Goal: Communication & Community: Answer question/provide support

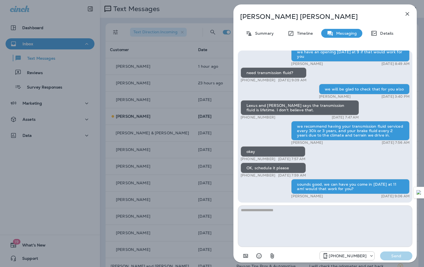
click at [147, 73] on div "[PERSON_NAME] Summary Timeline Messaging Details Hi [PERSON_NAME], this is [PER…" at bounding box center [212, 133] width 424 height 267
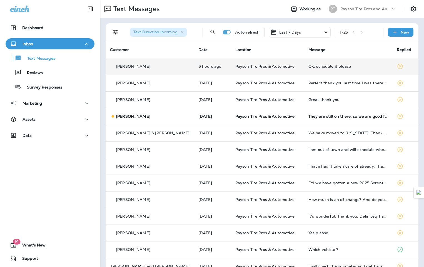
click at [170, 66] on div "[PERSON_NAME]" at bounding box center [149, 67] width 79 height 6
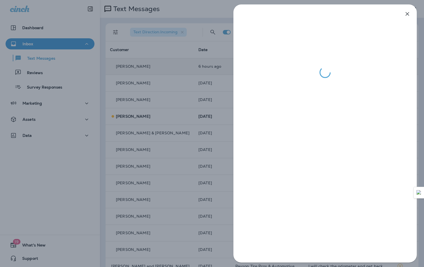
click at [155, 70] on div at bounding box center [212, 133] width 424 height 267
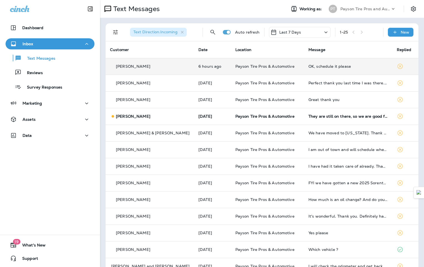
click at [160, 67] on div "[PERSON_NAME]" at bounding box center [149, 67] width 79 height 6
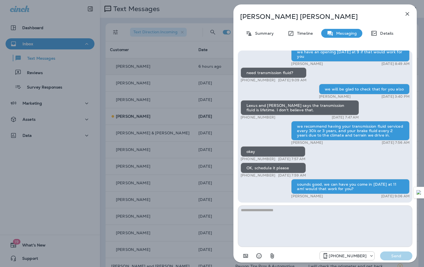
click at [70, 26] on div "[PERSON_NAME] Summary Timeline Messaging Details Hi [PERSON_NAME], this is [PER…" at bounding box center [212, 133] width 424 height 267
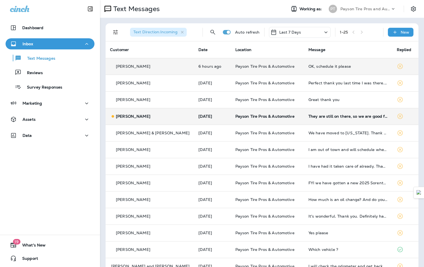
click at [216, 118] on td "[DATE]" at bounding box center [212, 116] width 37 height 17
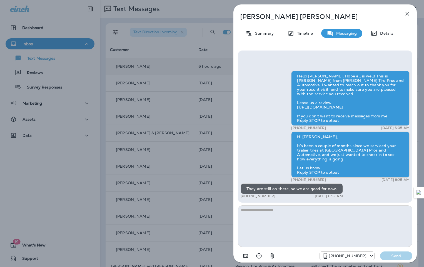
click at [162, 82] on div "[PERSON_NAME] Summary Timeline Messaging Details Hello [PERSON_NAME], Hope all …" at bounding box center [212, 133] width 424 height 267
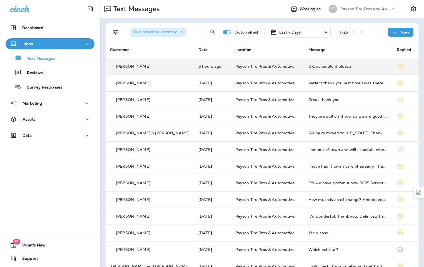
click at [124, 21] on div "Text Direction : Incoming Auto refresh Last 7 Days 1 - 25 New Customer Date Loc…" at bounding box center [262, 249] width 324 height 463
